Goal: Information Seeking & Learning: Learn about a topic

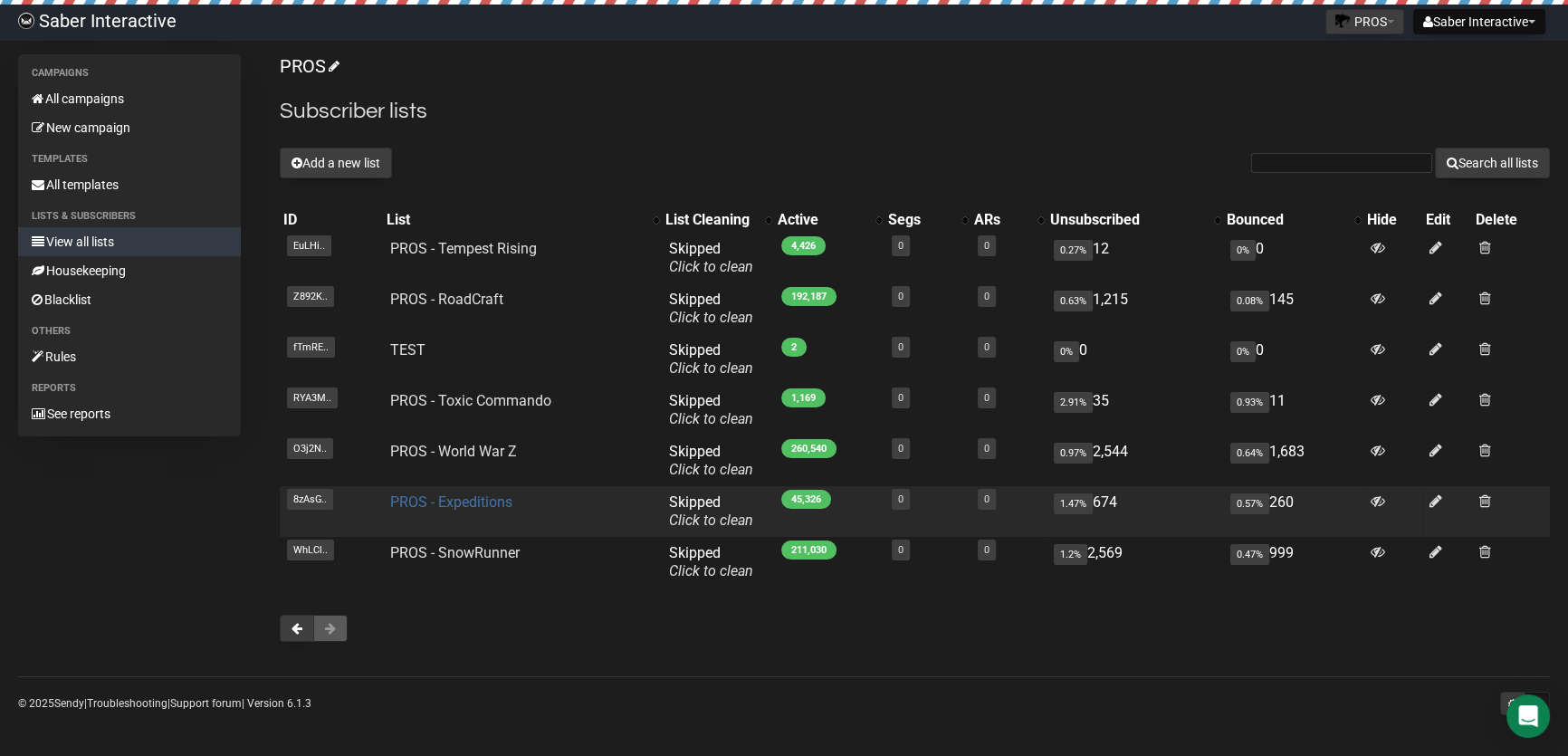
click at [482, 494] on link "PROS - Expeditions" at bounding box center [451, 502] width 123 height 17
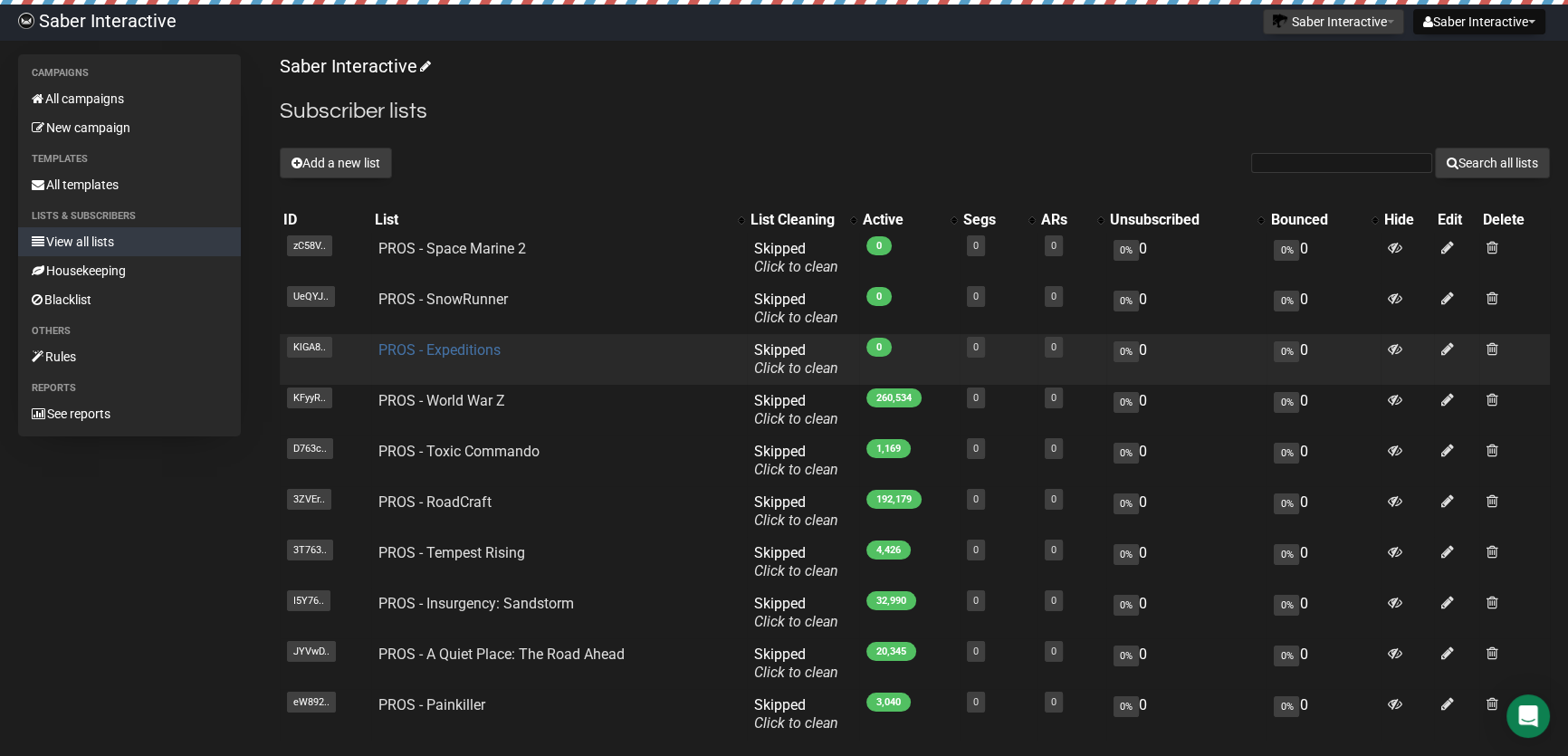
click at [449, 351] on link "PROS - Expeditions" at bounding box center [440, 349] width 123 height 17
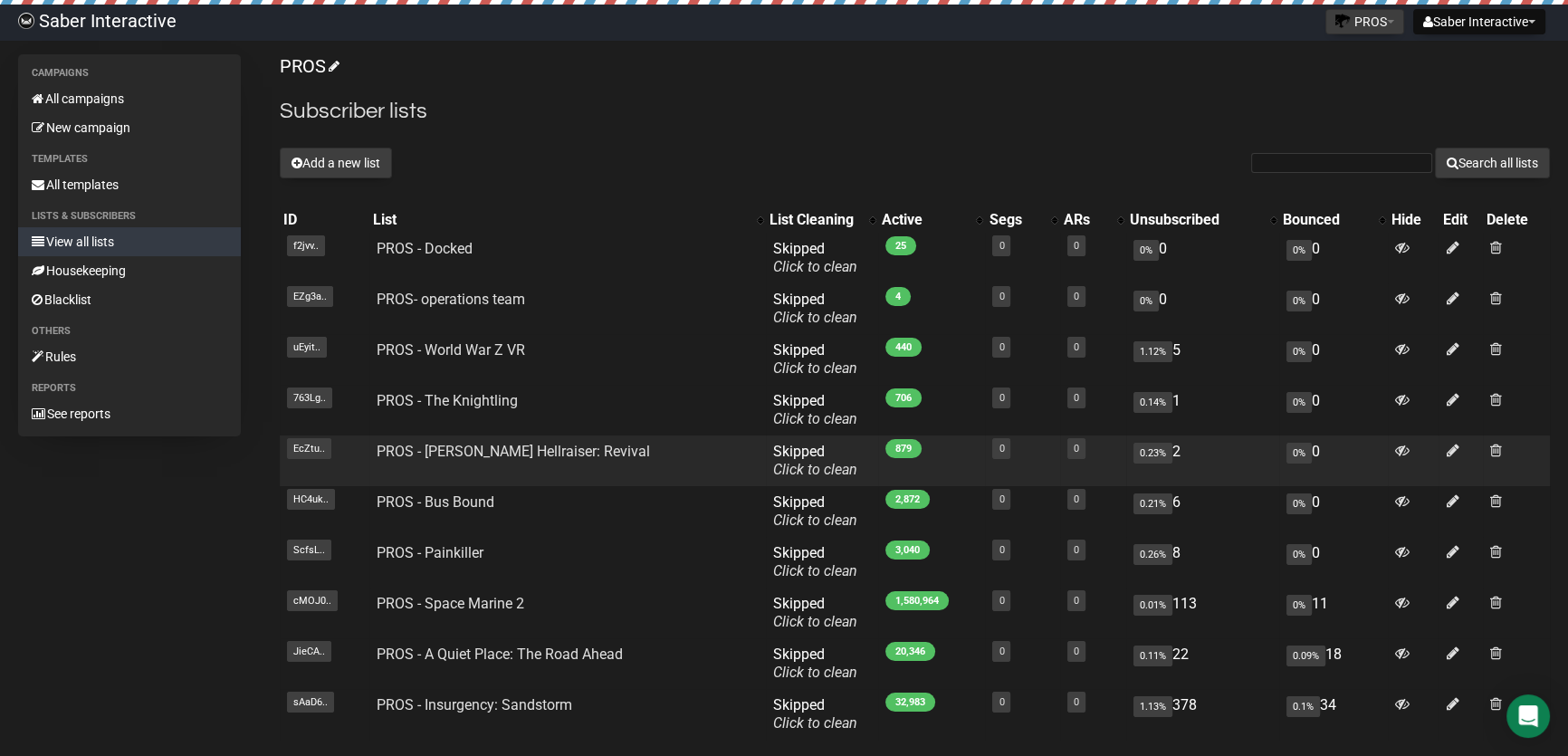
scroll to position [154, 0]
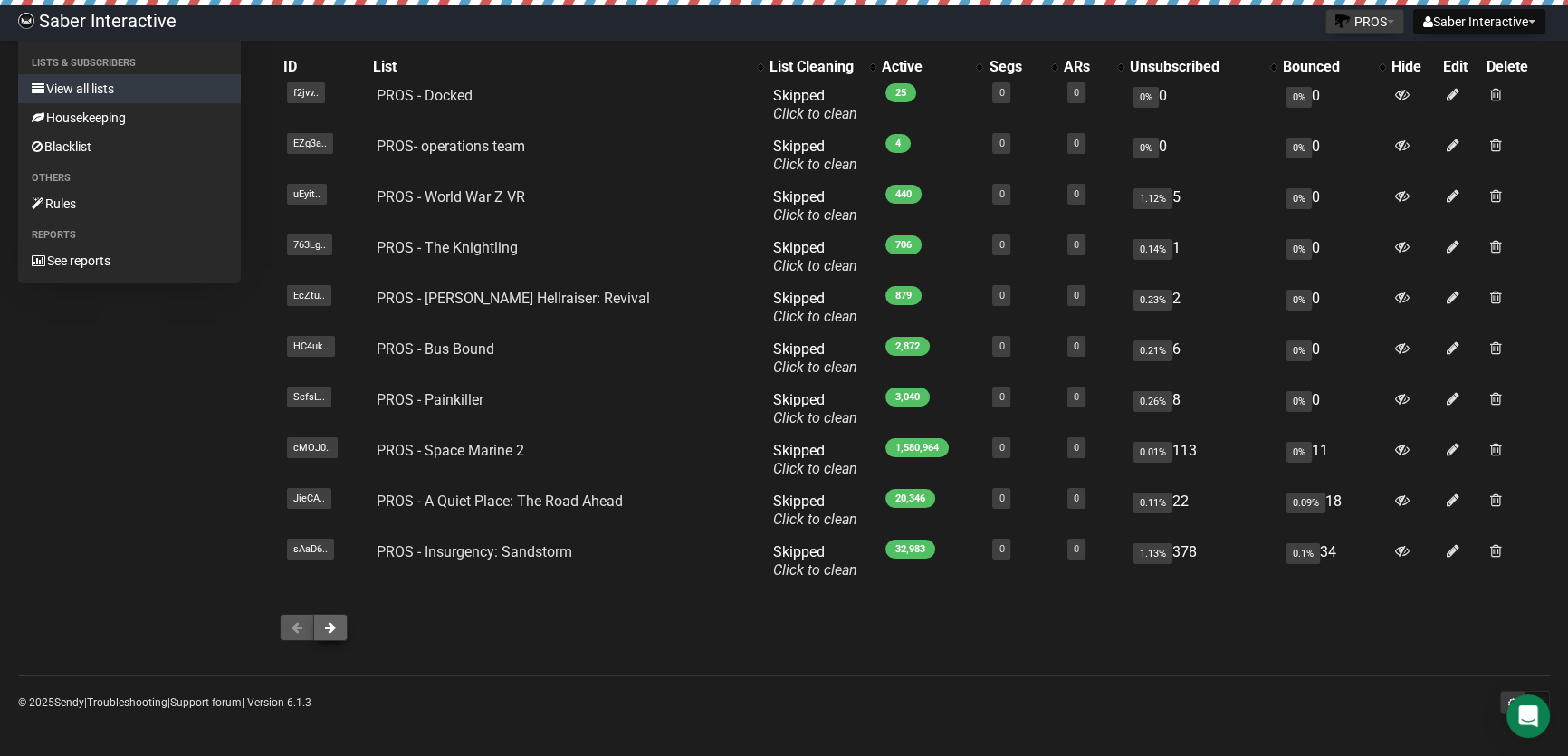
click at [325, 623] on span at bounding box center [330, 627] width 11 height 13
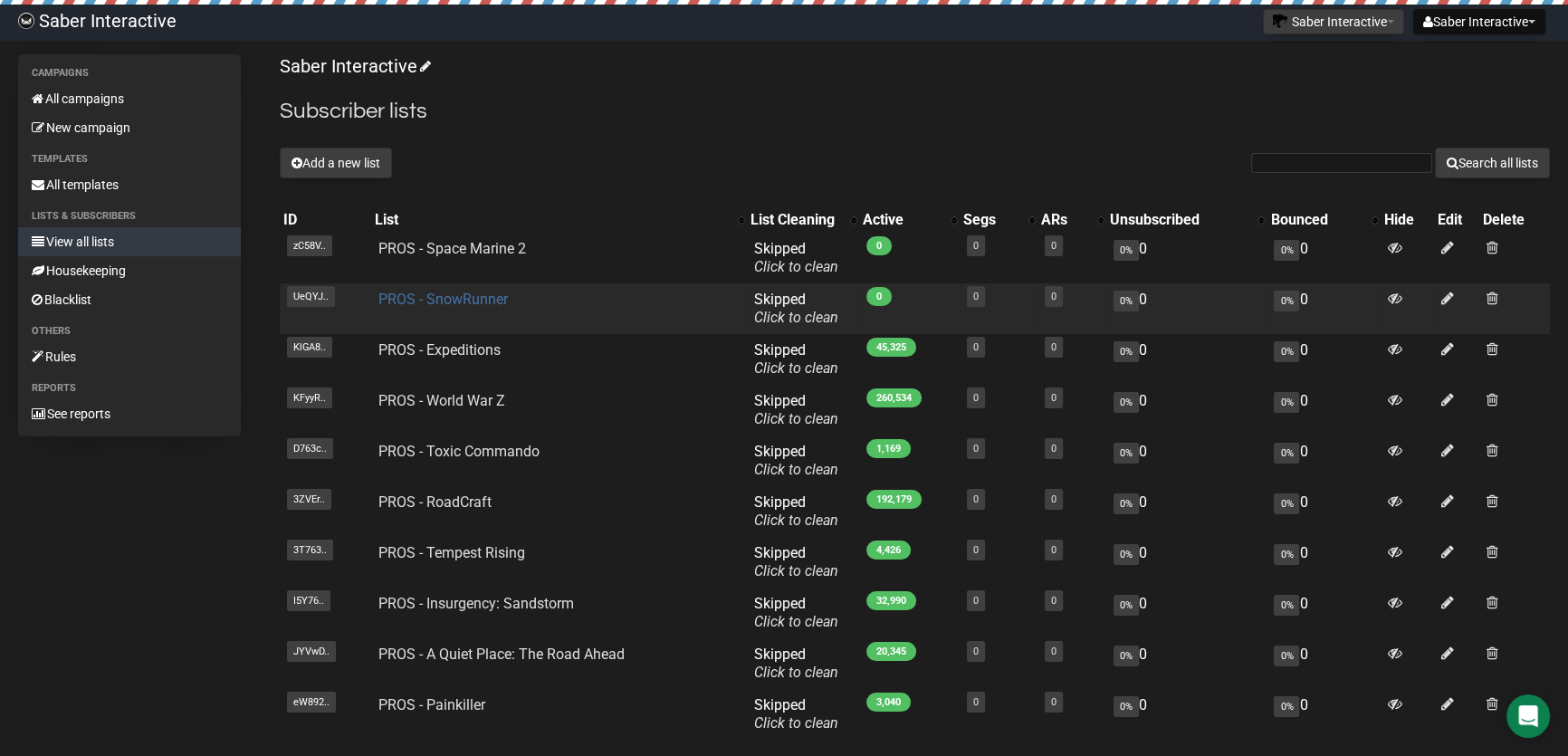
click at [444, 296] on link "PROS - SnowRunner" at bounding box center [444, 299] width 130 height 17
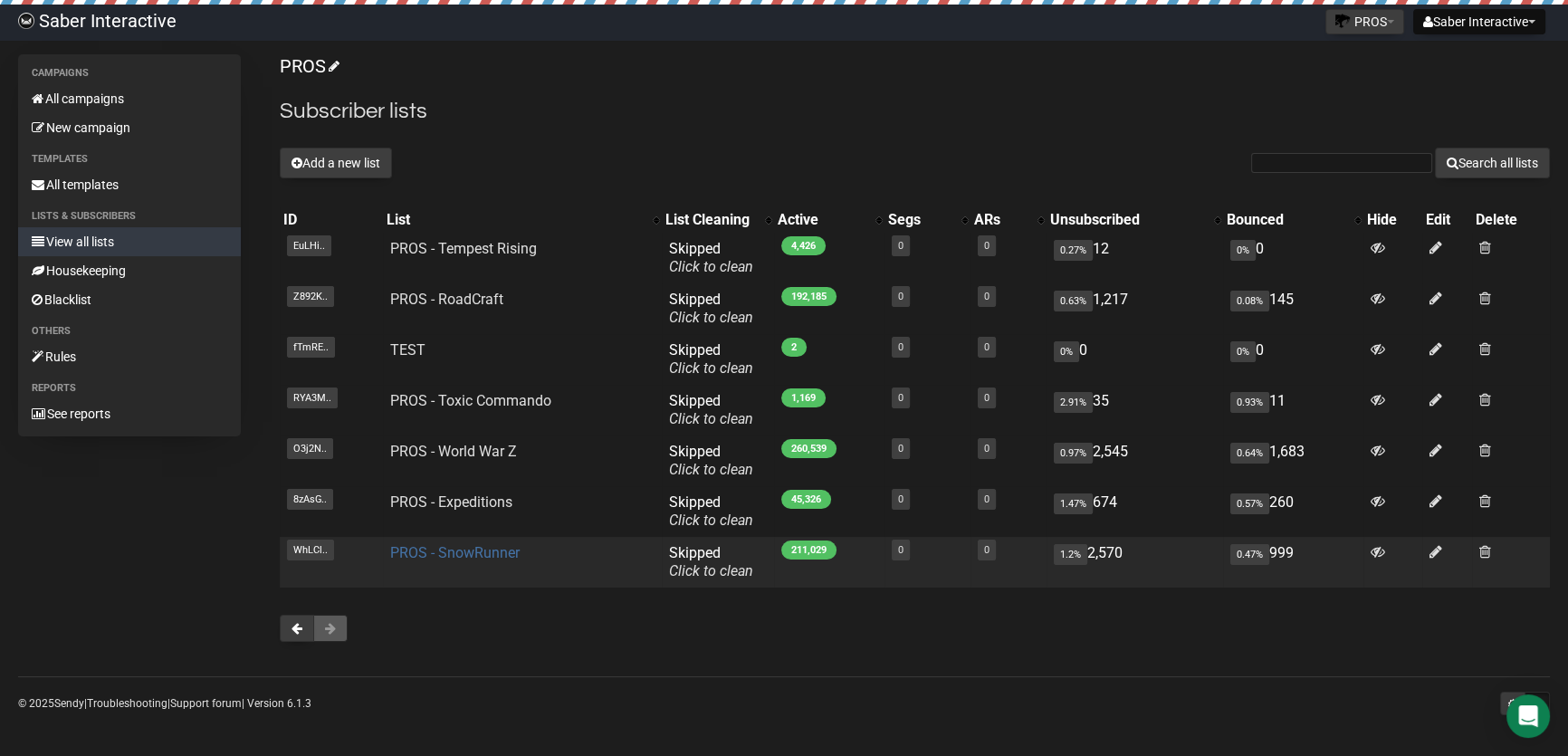
click at [467, 557] on link "PROS - SnowRunner" at bounding box center [455, 553] width 130 height 17
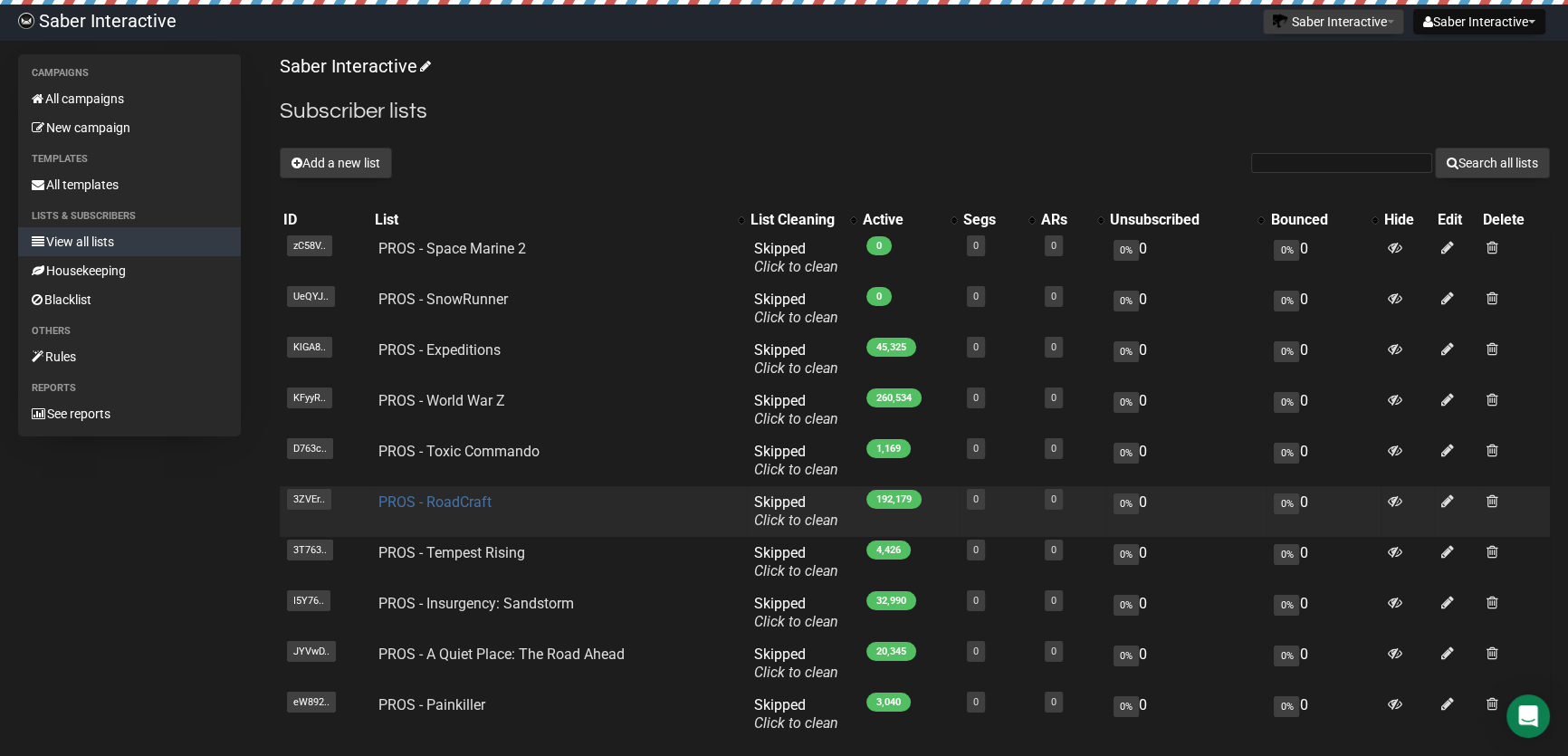
click at [430, 498] on link "PROS - RoadCraft" at bounding box center [436, 502] width 114 height 17
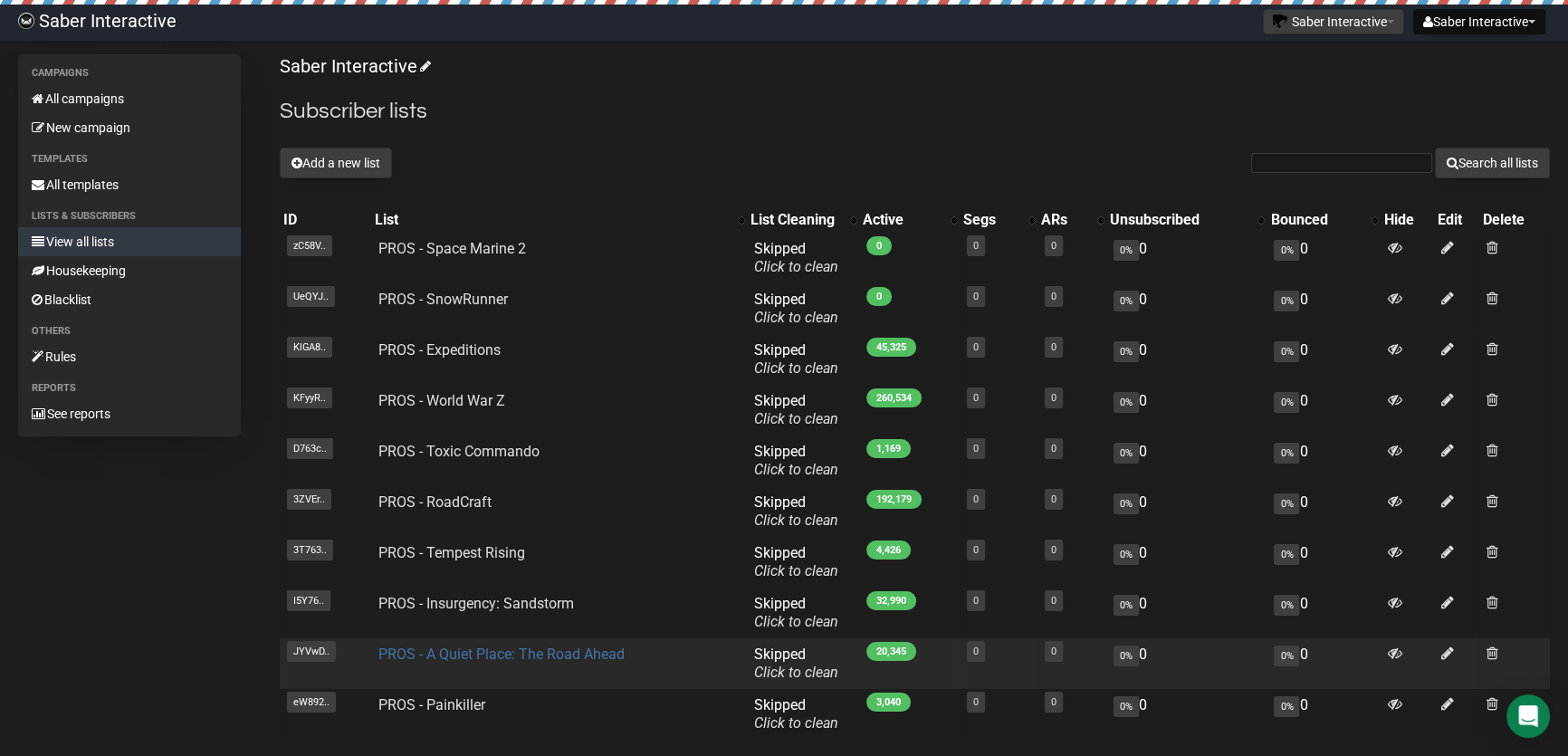
click at [480, 654] on link "PROS - A Quiet Place: The Road Ahead" at bounding box center [501, 654] width 246 height 17
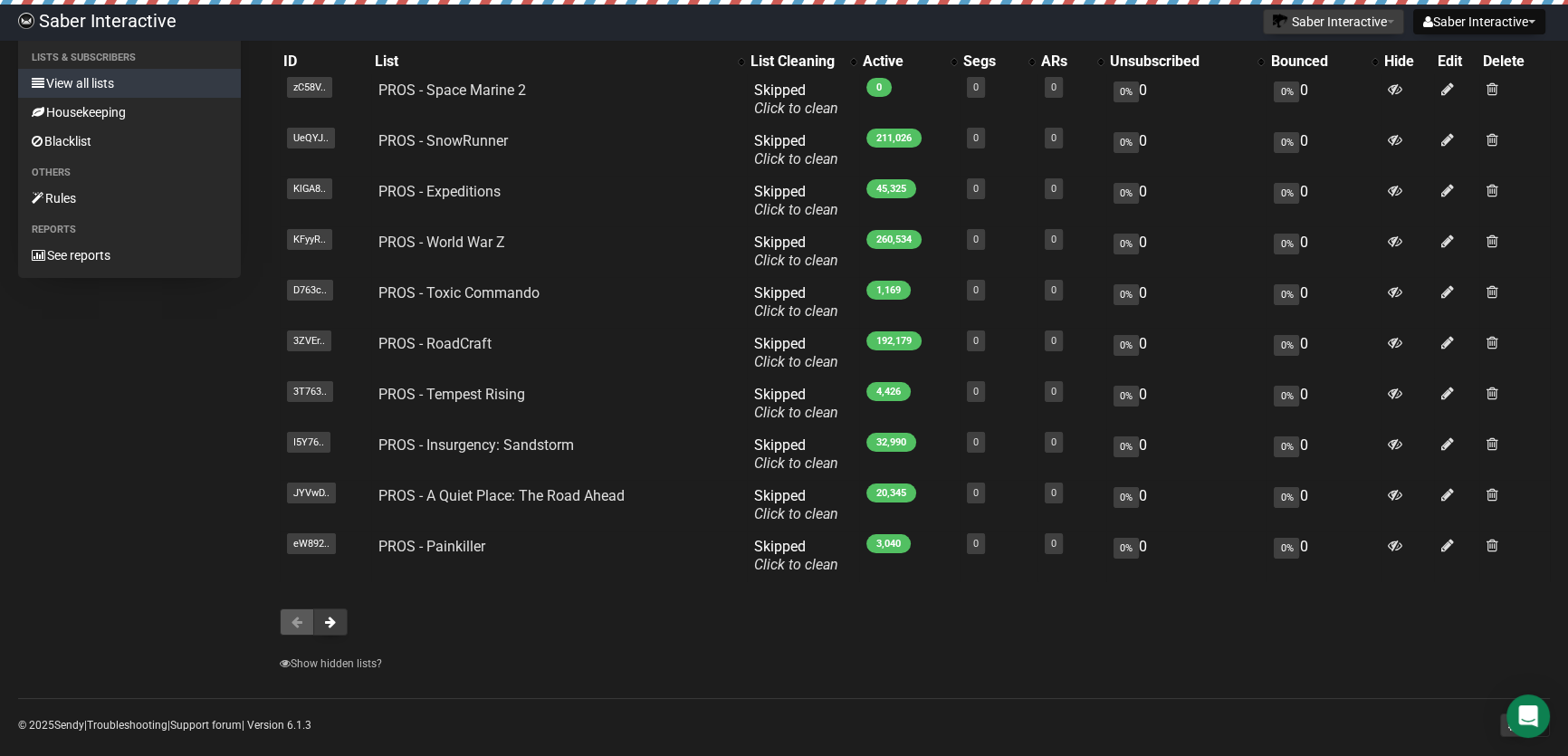
scroll to position [164, 0]
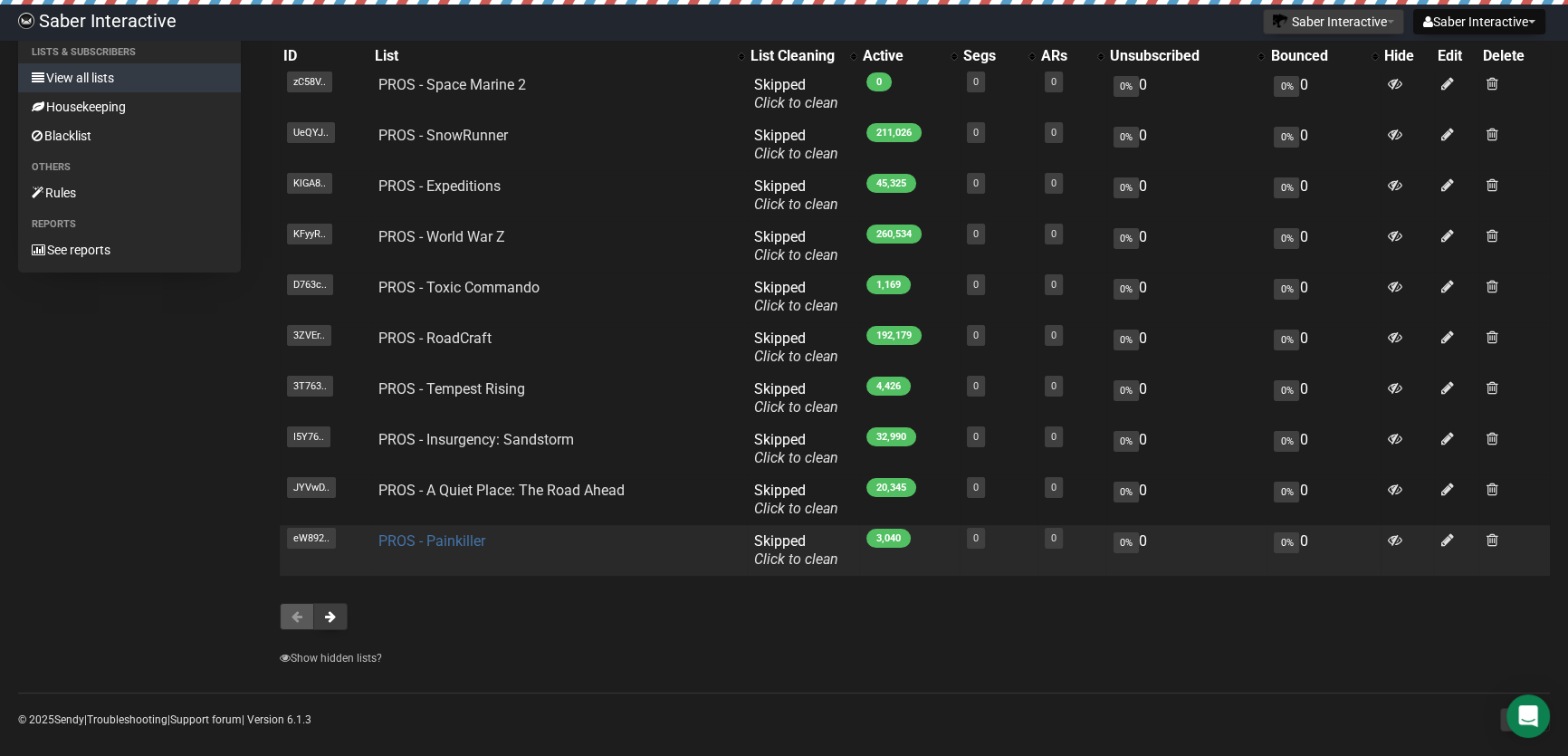
click at [463, 539] on link "PROS - Painkiller" at bounding box center [432, 541] width 107 height 17
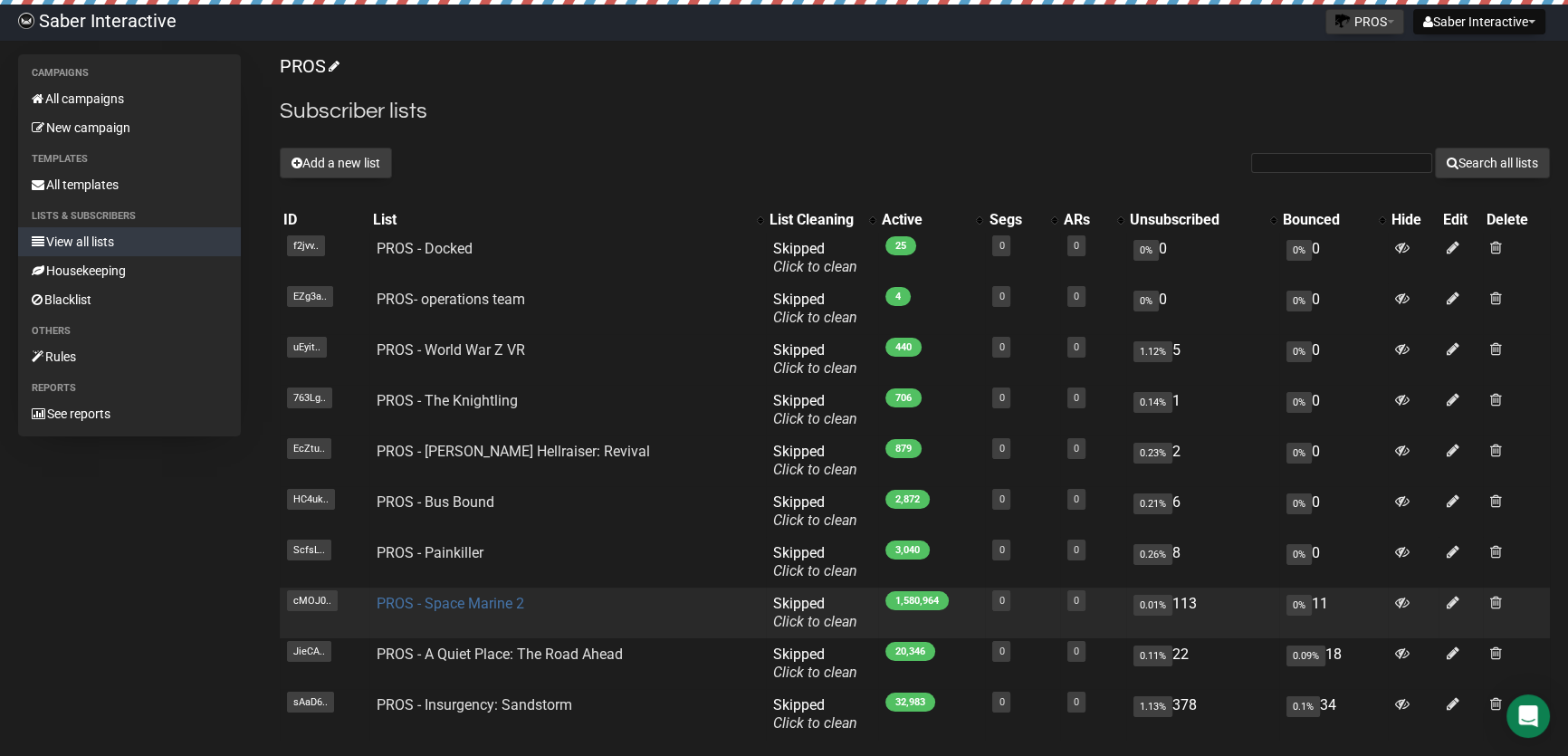
click at [434, 598] on link "PROS - Space Marine 2" at bounding box center [451, 603] width 148 height 17
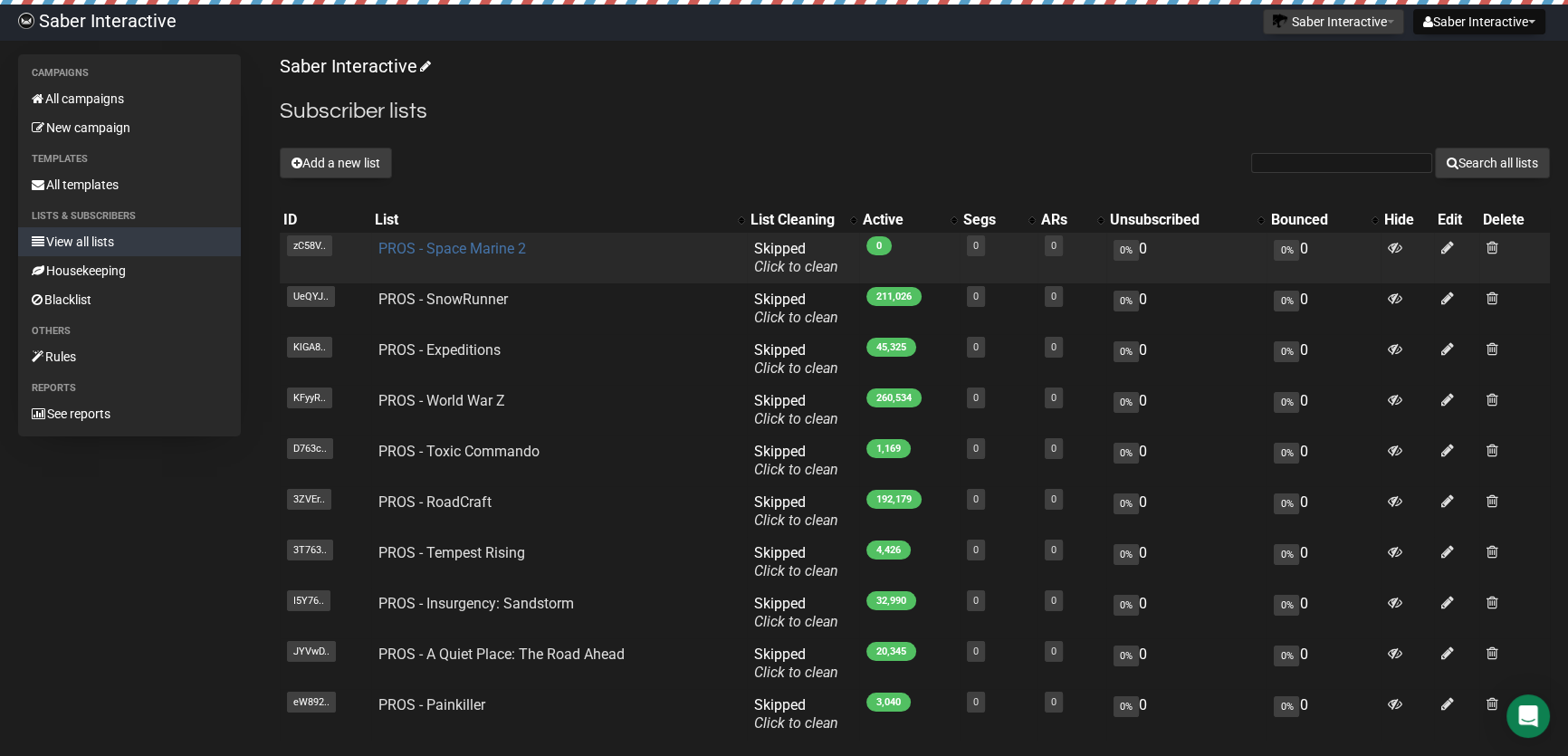
click at [479, 250] on link "PROS - Space Marine 2" at bounding box center [453, 248] width 148 height 17
